Goal: Communication & Community: Answer question/provide support

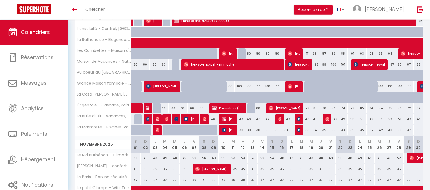
scroll to position [191, 0]
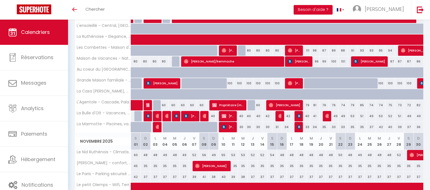
click at [231, 114] on span "[PERSON_NAME]" at bounding box center [228, 115] width 13 height 11
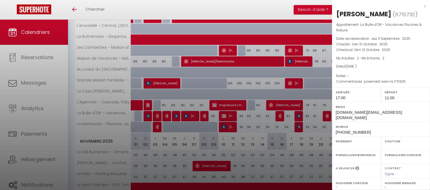
select select "OK"
select select "KO"
select select "0"
select select "1"
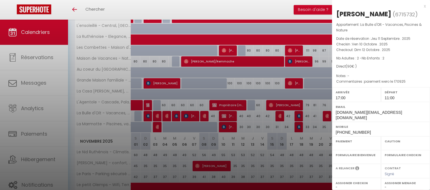
select select
select select "40914"
click at [409, 72] on div "Appartement : La Bulle d'Olt - Vacances, Piscines & Nature Date de réservation …" at bounding box center [381, 53] width 98 height 63
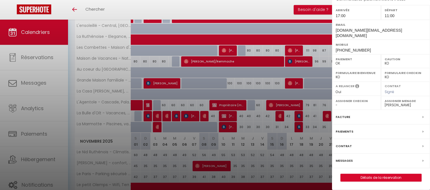
scroll to position [85, 0]
click at [348, 161] on label "Messages" at bounding box center [343, 160] width 17 height 6
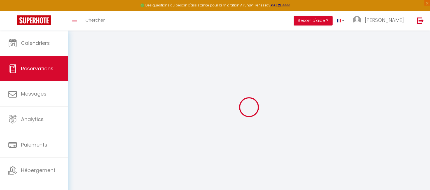
select select
checkbox input "false"
select select
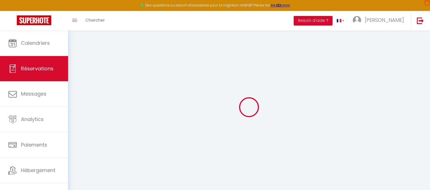
checkbox input "false"
type textarea "paiement wero le 170925"
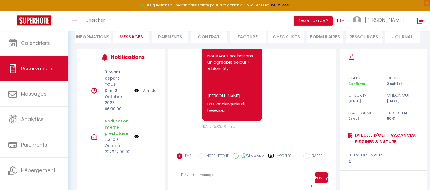
scroll to position [56, 0]
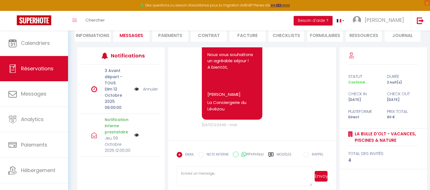
click at [236, 175] on textarea at bounding box center [243, 176] width 135 height 20
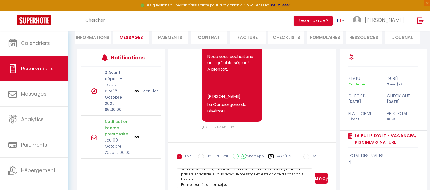
scroll to position [33, 0]
type textarea "Bonjour Mme [PERSON_NAME], C'est bien noté pour votre heure d'arrivée. Vous n'a…"
click at [323, 177] on button "Envoyer" at bounding box center [320, 178] width 13 height 11
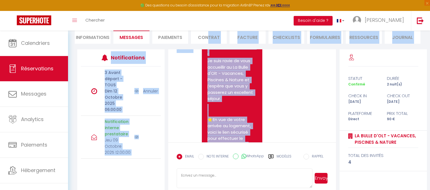
scroll to position [888, 0]
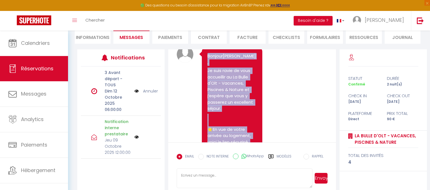
drag, startPoint x: 240, startPoint y: 116, endPoint x: 208, endPoint y: 78, distance: 50.2
copy pre "Bonjour [PERSON_NAME], Je suis ravie de vous accueillir au La Bulle d'Olt - Vac…"
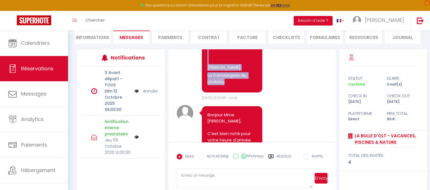
scroll to position [1364, 0]
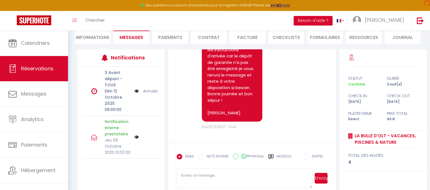
click at [247, 173] on textarea at bounding box center [243, 178] width 135 height 20
paste textarea "Bonjour [PERSON_NAME], Je suis ravie de vous accueillir au La Bulle d'Olt - Vac…"
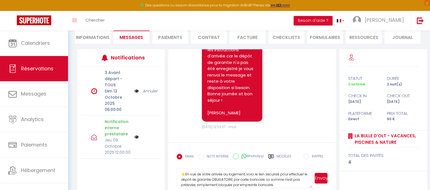
scroll to position [149, 0]
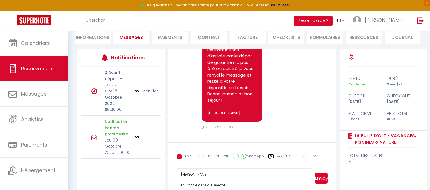
click at [197, 179] on textarea "Bonjour [PERSON_NAME], Je suis ravie de vous accueillir au La Bulle d'Olt - Vac…" at bounding box center [243, 178] width 135 height 20
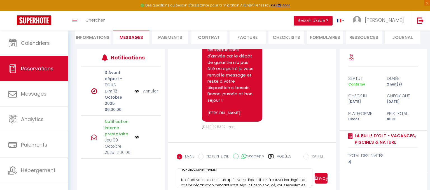
scroll to position [57, 0]
type textarea "Bonjour [PERSON_NAME], Je suis ravie de vous accueillir au La Bulle d'Olt - Vac…"
click at [321, 178] on button "Envoyer" at bounding box center [320, 178] width 13 height 11
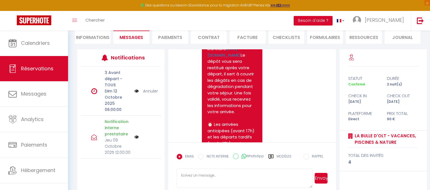
scroll to position [1563, 0]
